Goal: Check status

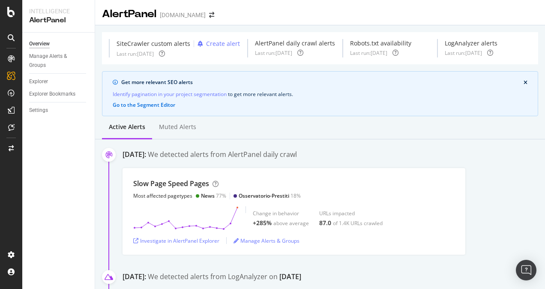
scroll to position [257, 0]
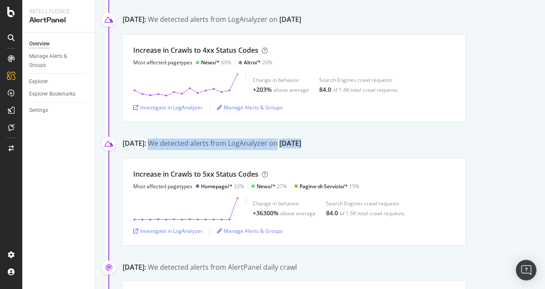
drag, startPoint x: 317, startPoint y: 143, endPoint x: 345, endPoint y: 153, distance: 29.4
click at [345, 152] on div "July 24th 2025: We detected alerts from LogAnalyzer on July 22nd" at bounding box center [334, 144] width 423 height 13
drag, startPoint x: 345, startPoint y: 153, endPoint x: 464, endPoint y: 147, distance: 118.9
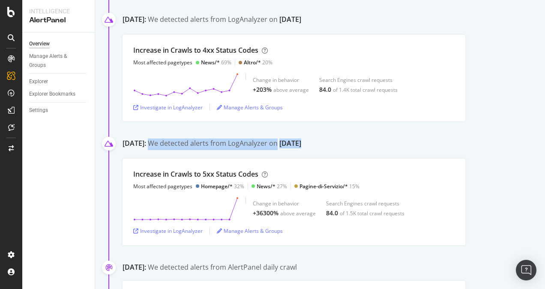
click at [464, 148] on div "July 24th 2025: We detected alerts from LogAnalyzer on July 22nd" at bounding box center [334, 144] width 423 height 13
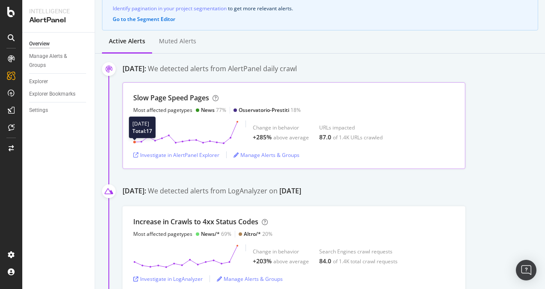
scroll to position [0, 0]
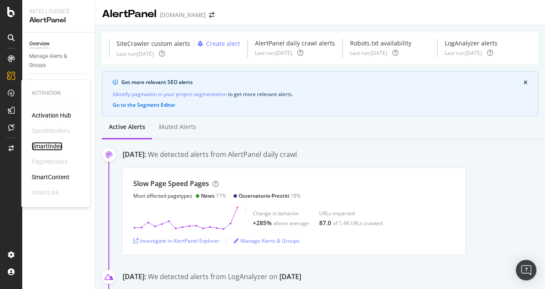
click at [52, 147] on div "SmartIndex" at bounding box center [47, 146] width 31 height 9
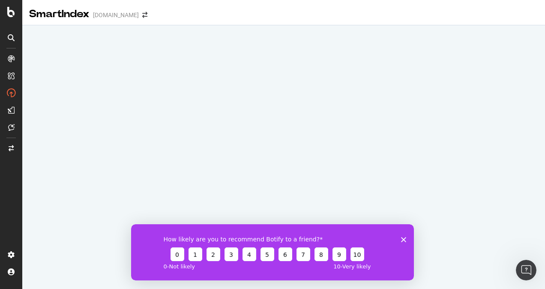
click at [401, 239] on icon "Close survey" at bounding box center [403, 239] width 5 height 5
